Goal: Task Accomplishment & Management: Complete application form

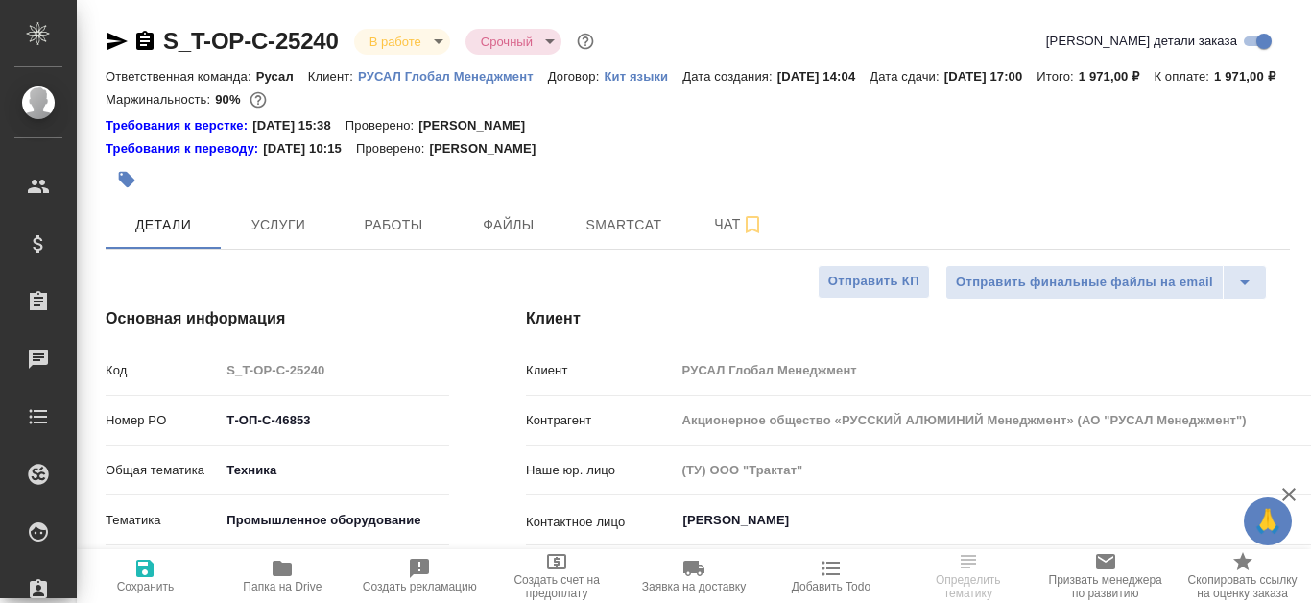
select select "RU"
type input "[PERSON_NAME]"
select select "RU"
type textarea "x"
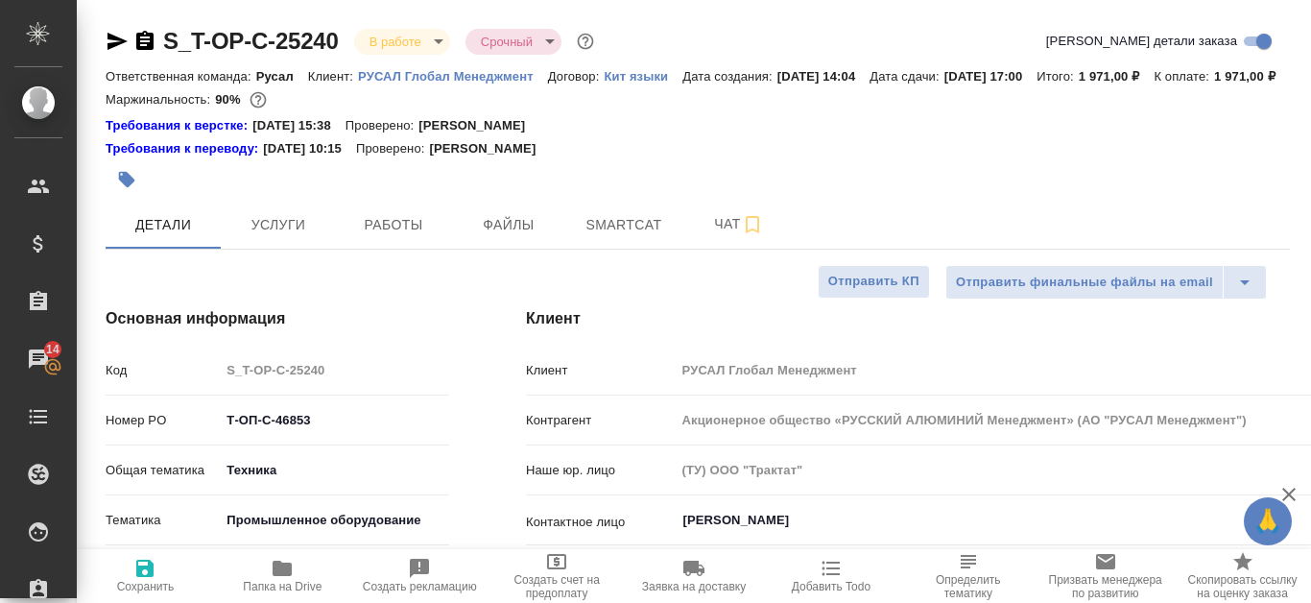
type textarea "x"
